Goal: Task Accomplishment & Management: Manage account settings

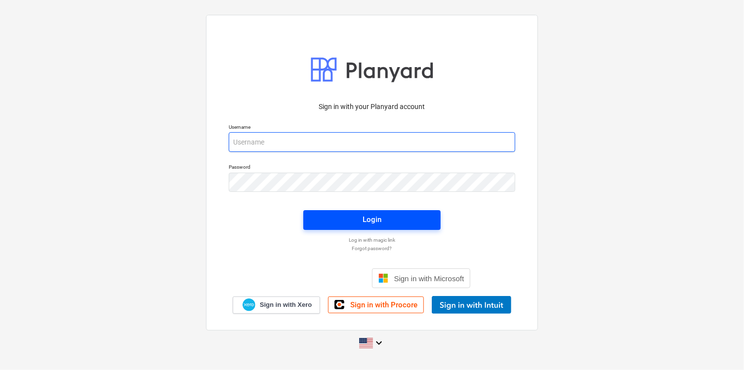
type input "[PERSON_NAME][EMAIL_ADDRESS][PERSON_NAME][DOMAIN_NAME]"
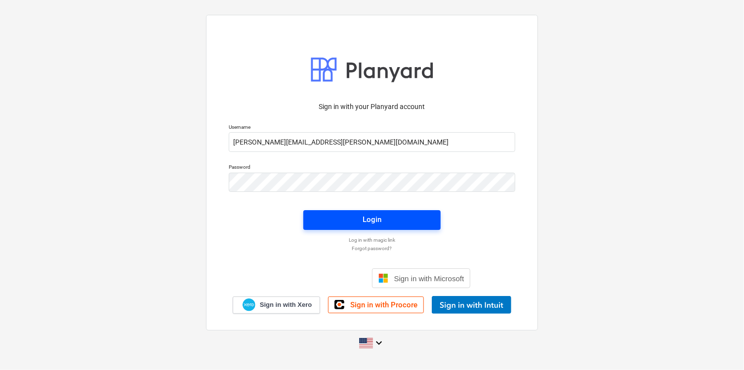
click at [395, 216] on span "Login" at bounding box center [372, 219] width 114 height 13
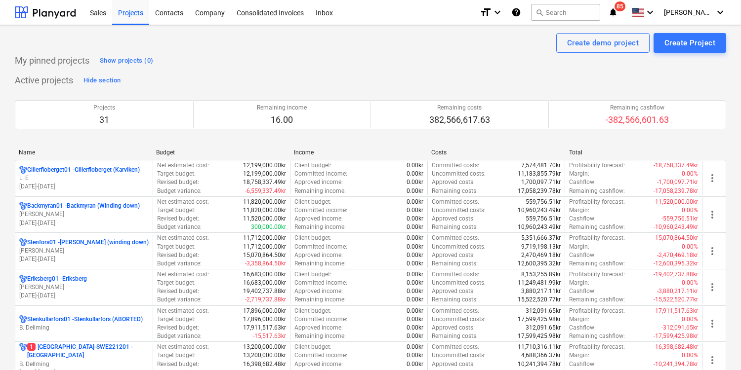
click at [618, 18] on icon "notifications" at bounding box center [613, 12] width 10 height 12
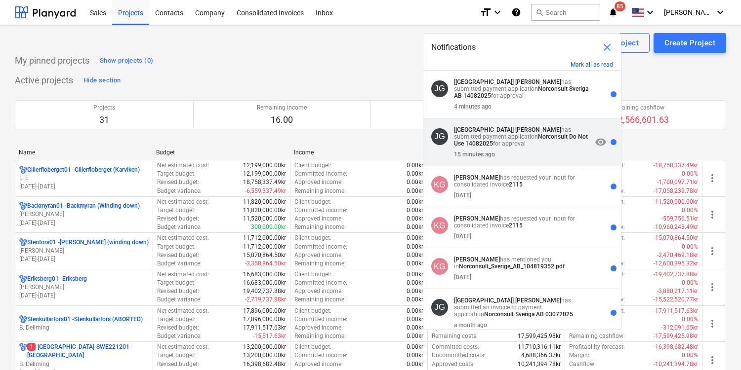
click at [563, 156] on div "15 minutes ago" at bounding box center [523, 152] width 138 height 11
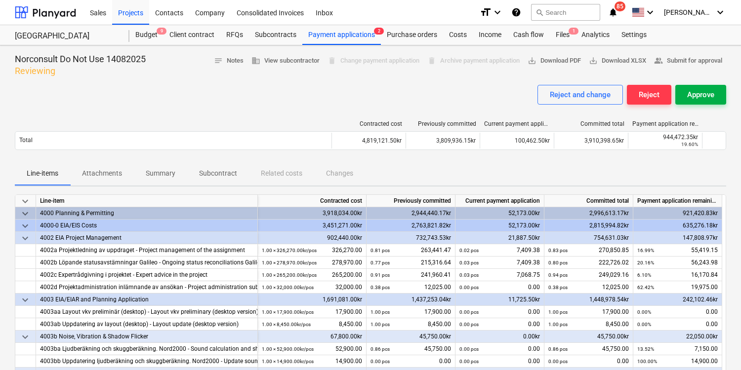
click at [710, 96] on div "Approve" at bounding box center [700, 94] width 27 height 13
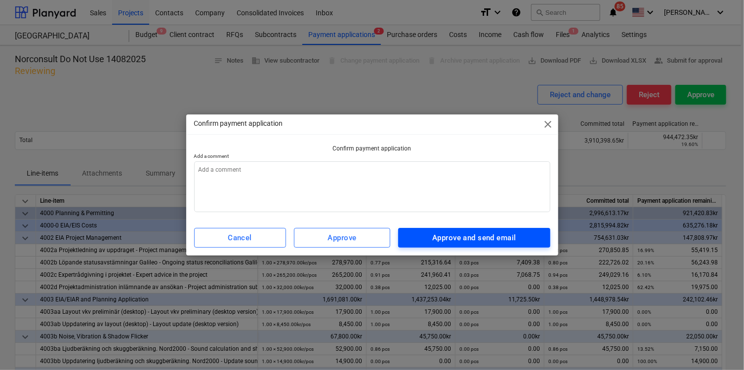
click at [466, 235] on div "Approve and send email" at bounding box center [473, 238] width 83 height 13
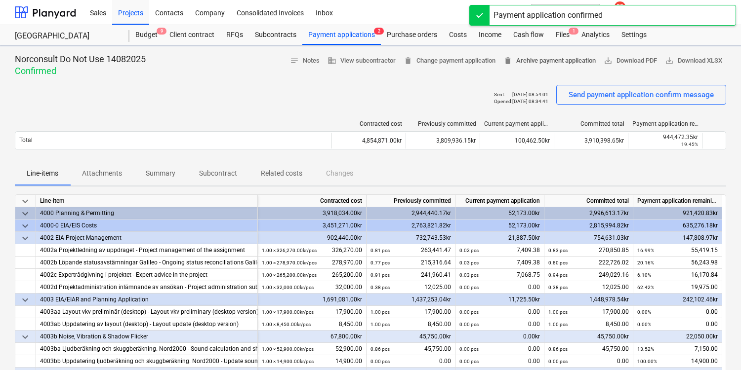
click at [394, 99] on div "Sent : [DATE] 08:49:50 Opened : - Send payment application confirm message" at bounding box center [370, 99] width 711 height 28
click at [560, 36] on div "Files 1" at bounding box center [562, 35] width 26 height 20
click at [636, 1] on div "E-mail sent" at bounding box center [602, 10] width 276 height 20
click at [634, 5] on div "E-mail sent" at bounding box center [602, 15] width 267 height 21
click at [625, 5] on span "85" at bounding box center [619, 6] width 11 height 10
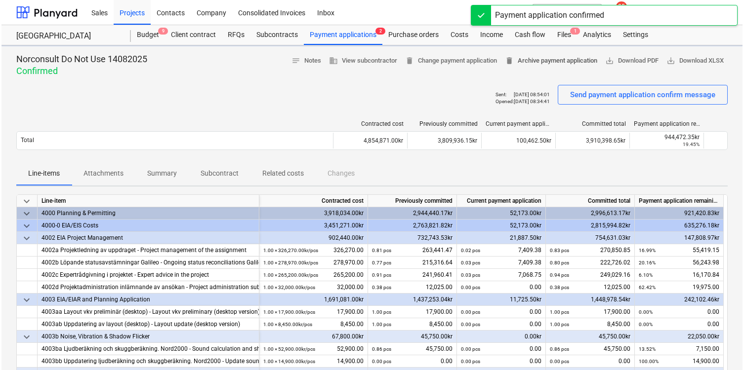
click div "4 minutes ago"
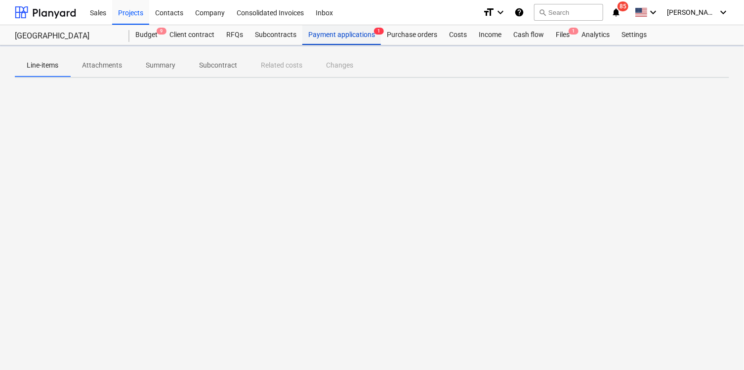
click at [338, 37] on div "Payment applications 1" at bounding box center [341, 35] width 78 height 20
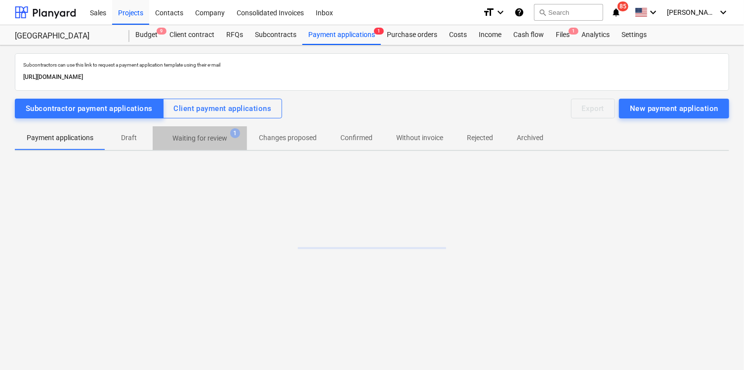
click at [184, 139] on p "Waiting for review" at bounding box center [199, 138] width 55 height 10
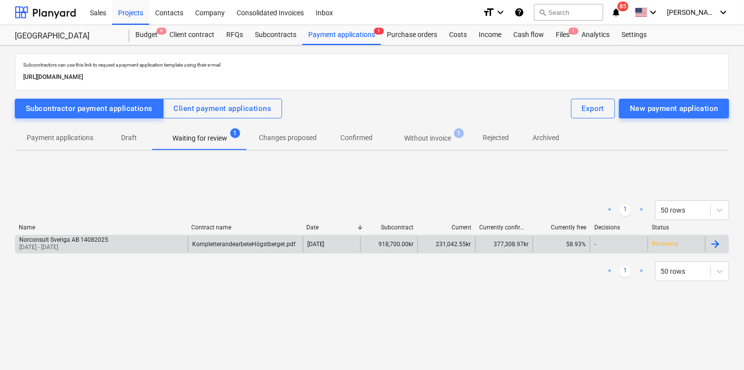
click at [719, 244] on div at bounding box center [715, 244] width 12 height 12
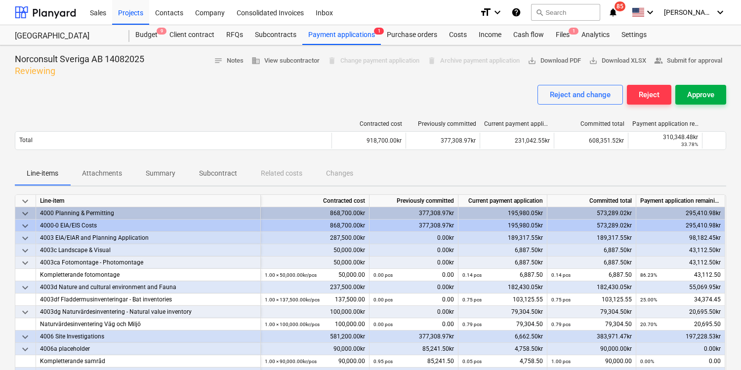
click at [698, 91] on div "Approve" at bounding box center [700, 94] width 27 height 13
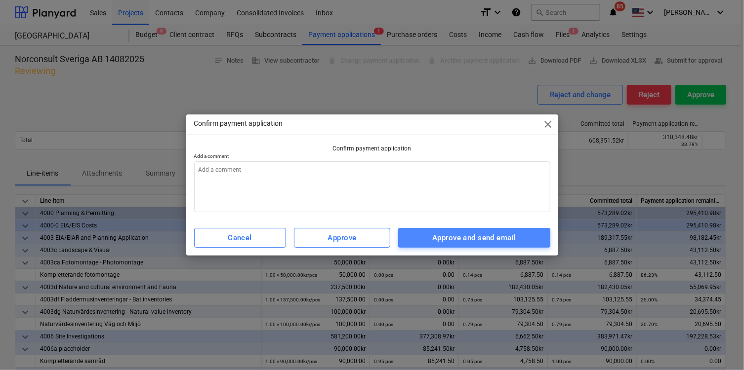
click at [496, 241] on div "Approve and send email" at bounding box center [473, 238] width 83 height 13
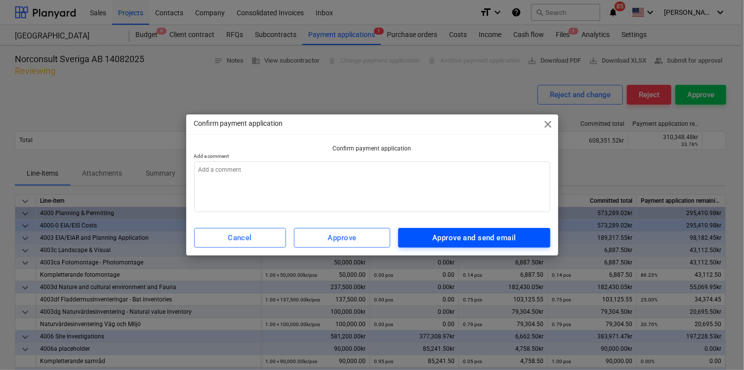
type textarea "x"
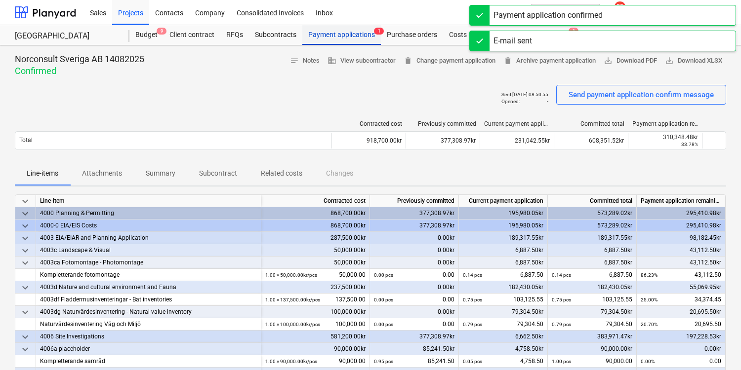
click at [334, 36] on div "Payment applications 1" at bounding box center [341, 35] width 78 height 20
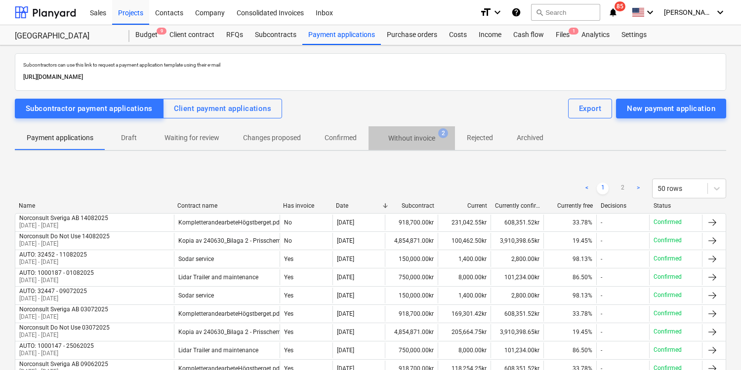
click at [407, 139] on p "Without invoice" at bounding box center [411, 138] width 47 height 10
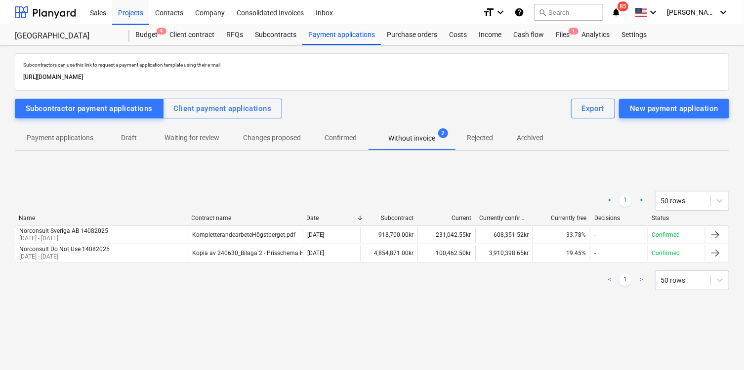
click at [588, 352] on div "Subcontractors can use this link to request a payment application template usin…" at bounding box center [372, 207] width 744 height 325
click at [108, 304] on div "< 1 > 50 rows Name Contract name Date Subcontract Current Currently confirmed t…" at bounding box center [372, 241] width 714 height 148
